Goal: Task Accomplishment & Management: Use online tool/utility

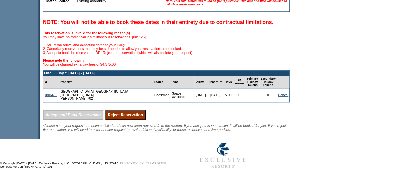
scroll to position [238, 0]
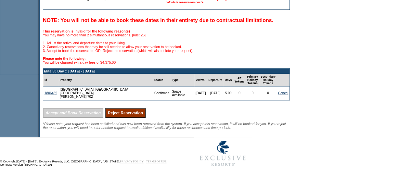
drag, startPoint x: 153, startPoint y: 135, endPoint x: 238, endPoint y: 42, distance: 125.8
click at [146, 118] on input "Reject Reservation" at bounding box center [125, 113] width 40 height 10
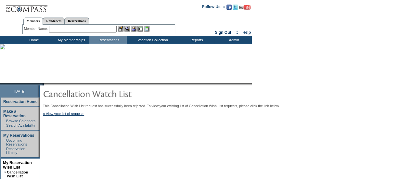
click at [28, 39] on td "Home" at bounding box center [33, 40] width 37 height 8
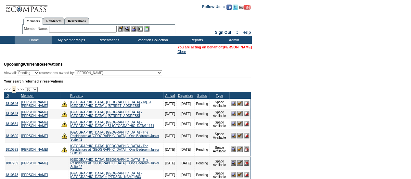
click at [224, 47] on link "[PERSON_NAME]" at bounding box center [237, 47] width 29 height 4
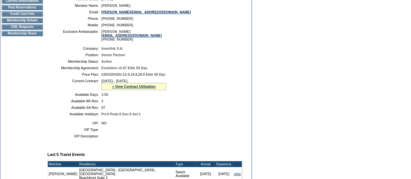
scroll to position [106, 0]
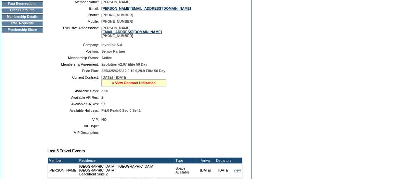
click at [154, 85] on link "» View Contract Utilization" at bounding box center [134, 83] width 44 height 4
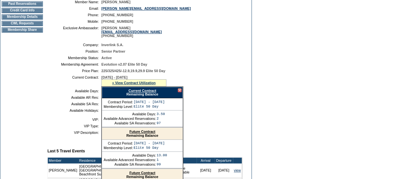
click at [149, 93] on link "Current Contract" at bounding box center [142, 91] width 28 height 4
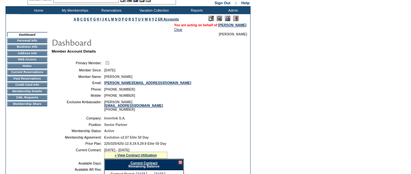
scroll to position [0, 0]
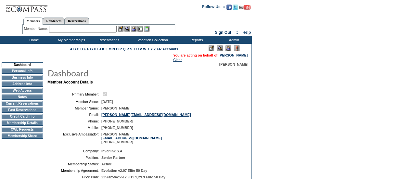
click at [104, 29] on input "text" at bounding box center [83, 29] width 68 height 6
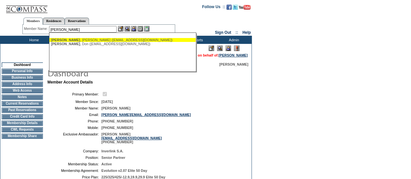
click at [88, 39] on div "McCrory , Aimee (aemccrory49@gmail.com)" at bounding box center [122, 40] width 143 height 4
type input "McCrory, Aimee (aemccrory49@gmail.com)"
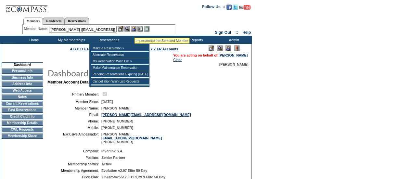
click at [135, 30] on img at bounding box center [134, 29] width 6 height 6
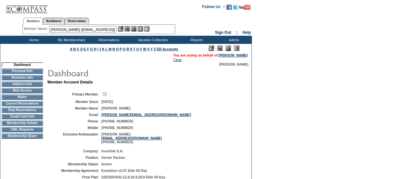
click at [130, 29] on img at bounding box center [127, 29] width 6 height 6
